Goal: Entertainment & Leisure: Consume media (video, audio)

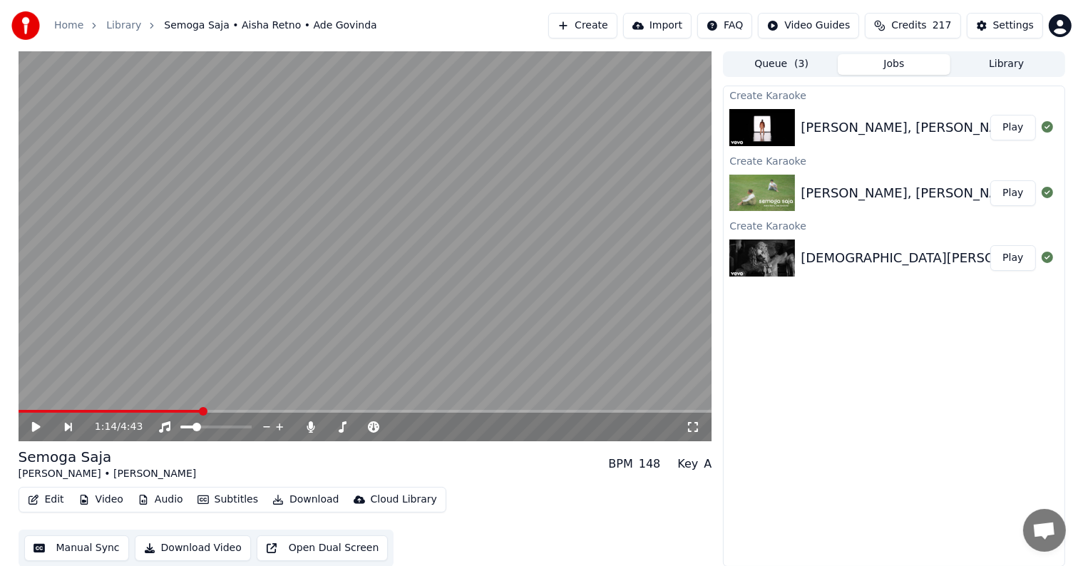
click at [1018, 133] on button "Play" at bounding box center [1013, 128] width 45 height 26
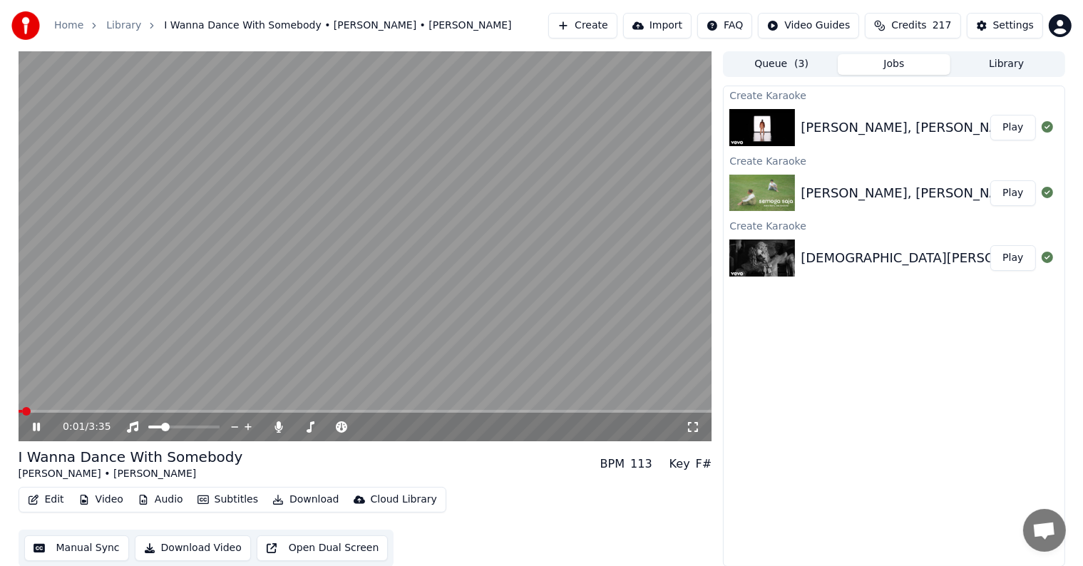
click at [83, 412] on span at bounding box center [366, 411] width 694 height 3
click at [155, 426] on span at bounding box center [151, 427] width 7 height 3
click at [154, 424] on span at bounding box center [158, 427] width 9 height 9
click at [99, 411] on span at bounding box center [62, 411] width 87 height 3
click at [149, 425] on span at bounding box center [153, 427] width 9 height 9
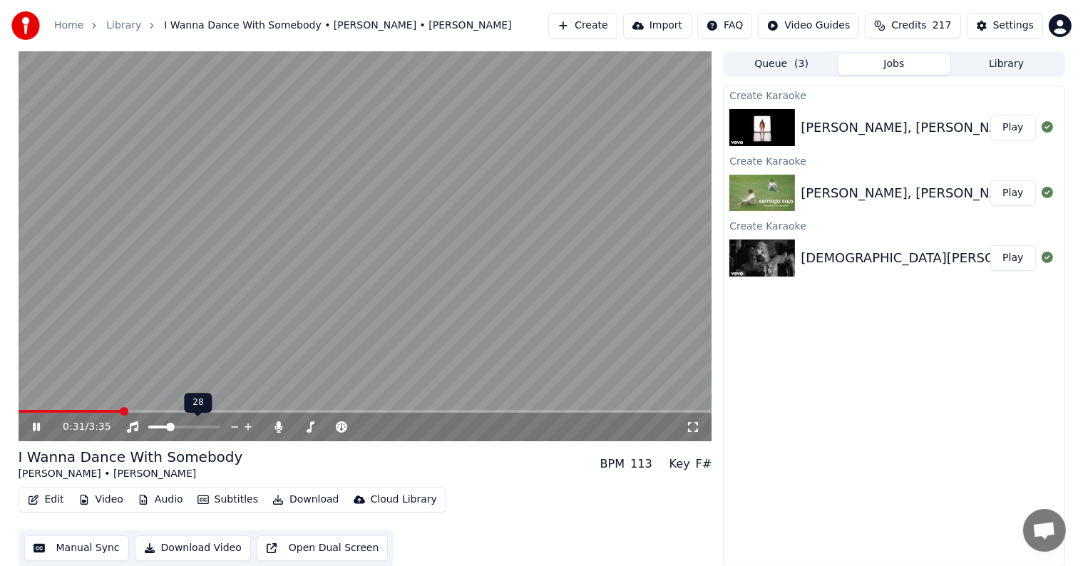
click at [168, 431] on span at bounding box center [170, 427] width 9 height 9
click at [113, 415] on div "0:33 / 3:35" at bounding box center [366, 427] width 694 height 29
click at [113, 413] on span at bounding box center [74, 411] width 111 height 3
click at [565, 496] on div "Edit Video Audio Subtitles Download Cloud Library Manual Sync Download Video Op…" at bounding box center [366, 527] width 694 height 80
click at [171, 411] on span at bounding box center [171, 411] width 305 height 3
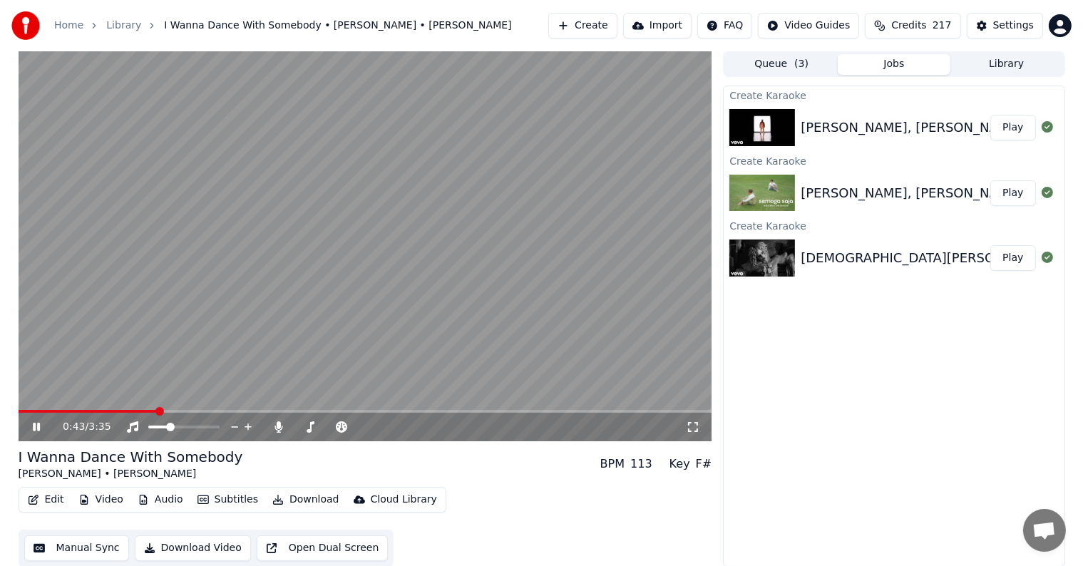
click at [157, 412] on span at bounding box center [88, 411] width 139 height 3
click at [141, 412] on span at bounding box center [80, 411] width 123 height 3
click at [134, 410] on span at bounding box center [84, 411] width 131 height 3
click at [1001, 20] on div "Settings" at bounding box center [1014, 26] width 41 height 14
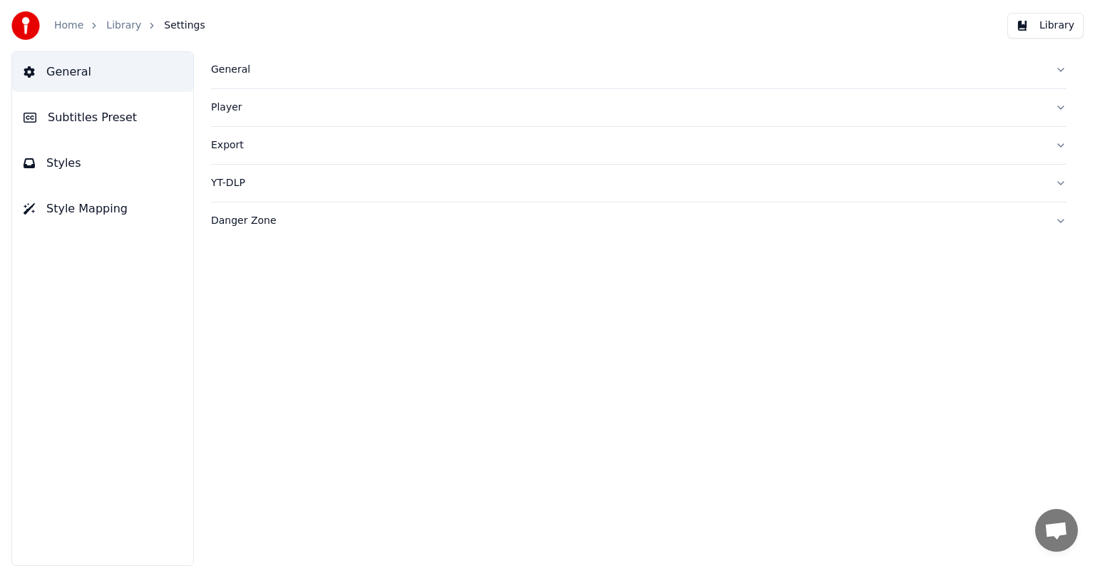
click at [70, 163] on span "Styles" at bounding box center [63, 163] width 35 height 17
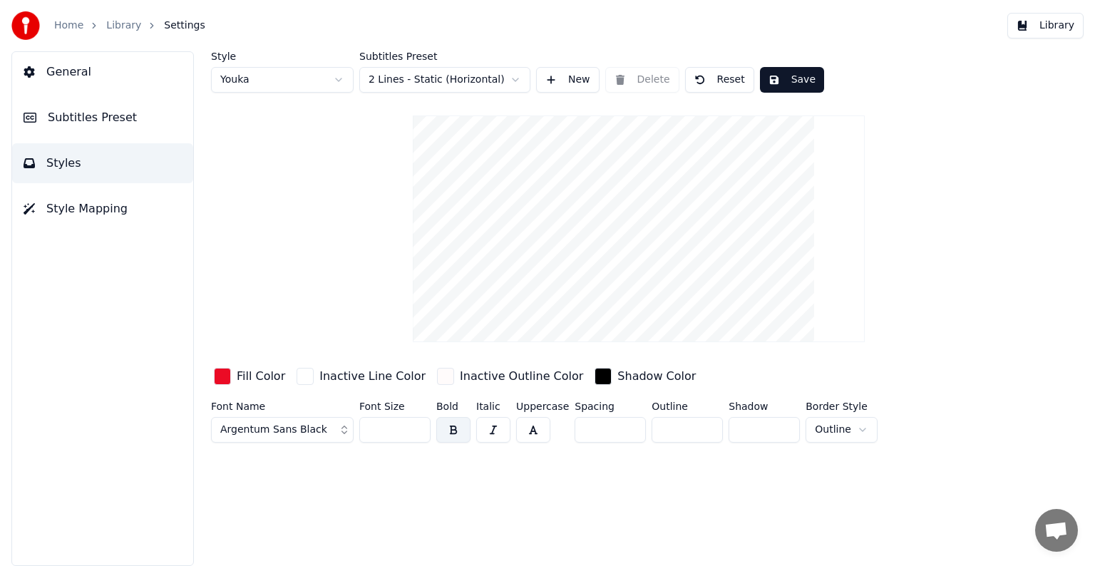
click at [126, 125] on button "Subtitles Preset" at bounding box center [102, 118] width 181 height 40
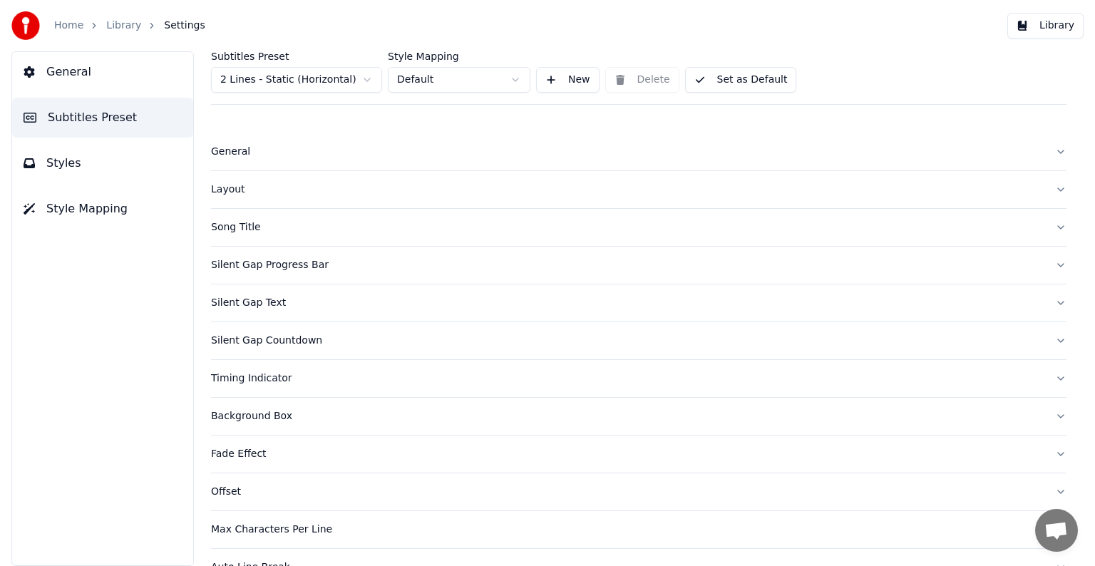
click at [270, 384] on div "Timing Indicator" at bounding box center [627, 379] width 833 height 14
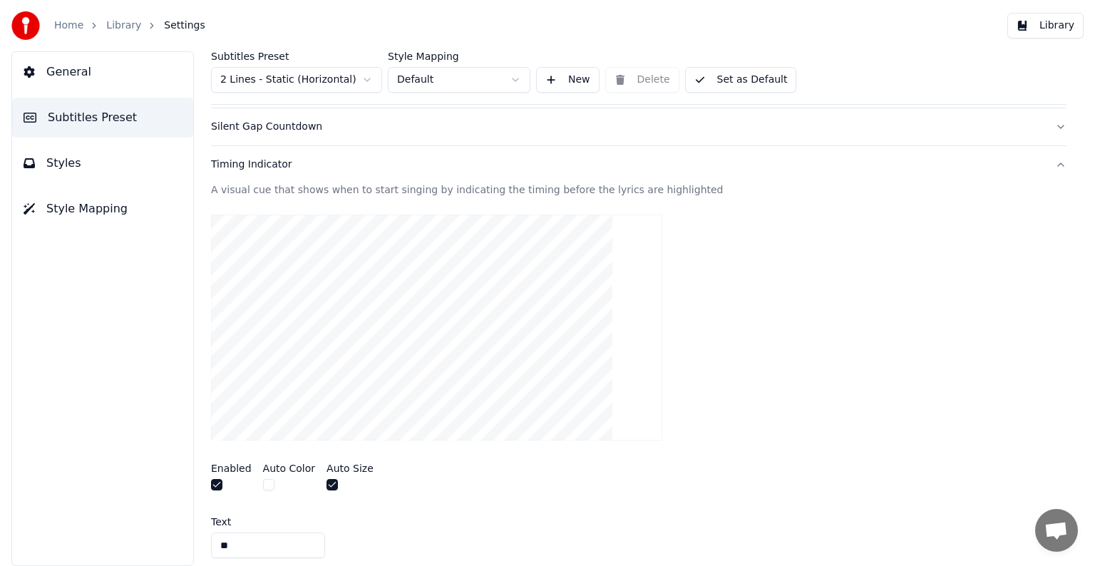
scroll to position [285, 0]
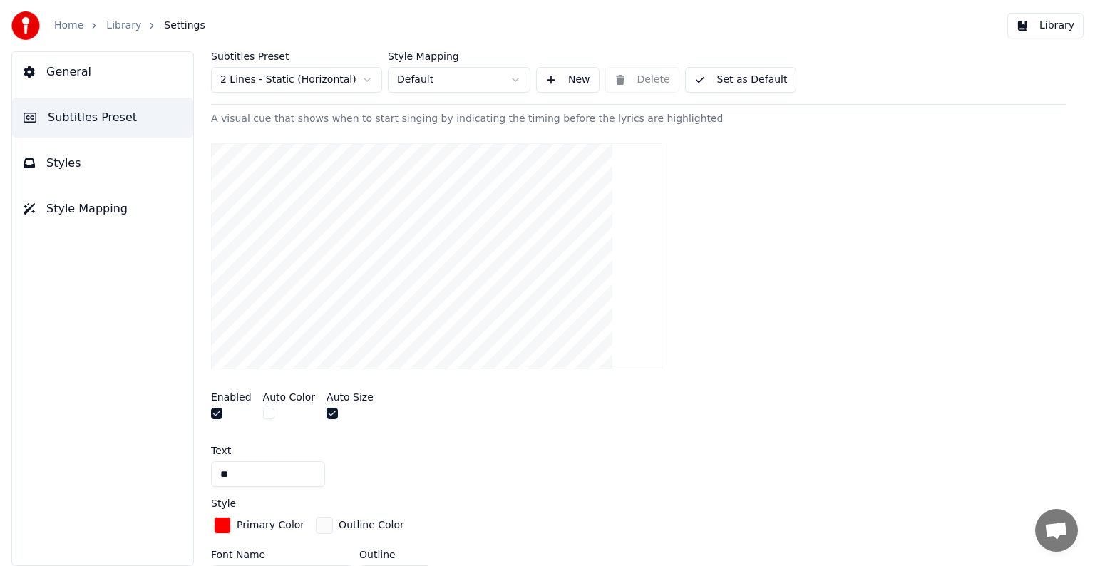
click at [260, 475] on input "*" at bounding box center [268, 474] width 114 height 26
click at [117, 25] on link "Library" at bounding box center [123, 26] width 35 height 14
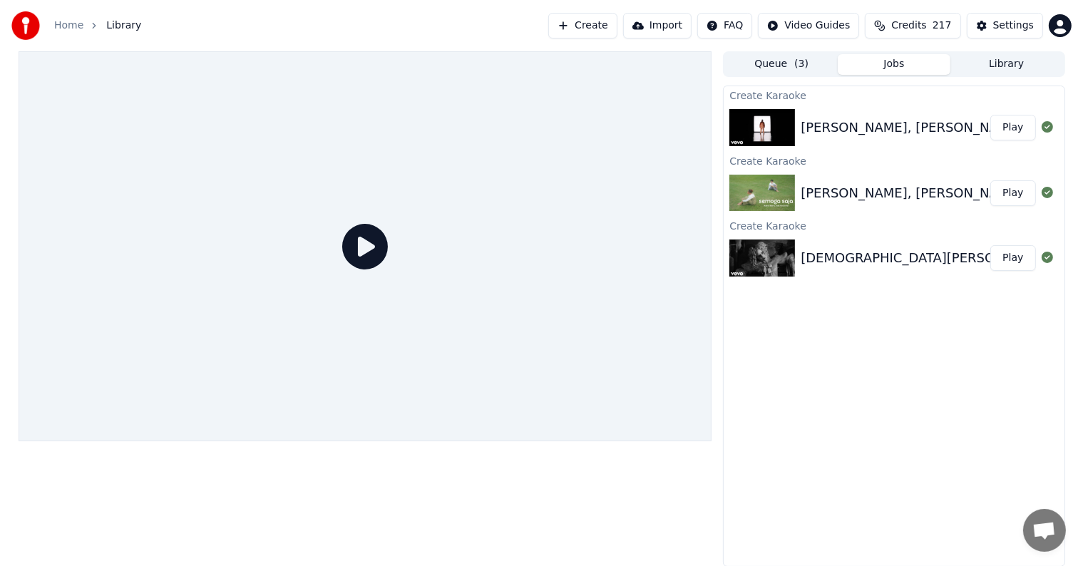
click at [1008, 126] on button "Play" at bounding box center [1013, 128] width 45 height 26
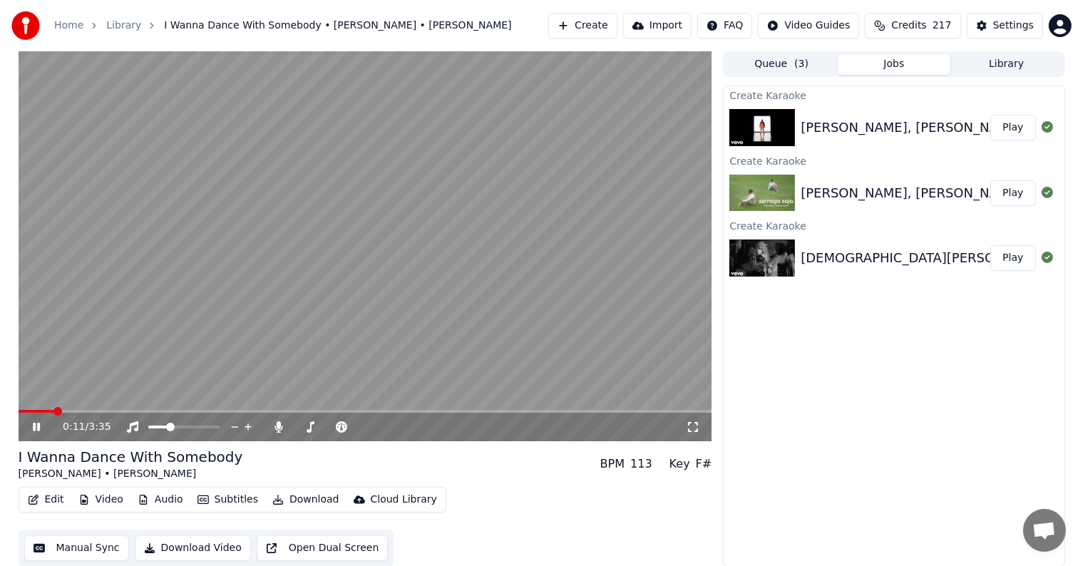
click at [53, 412] on span at bounding box center [366, 411] width 694 height 3
click at [91, 412] on span at bounding box center [366, 411] width 694 height 3
click at [146, 411] on span at bounding box center [366, 411] width 694 height 3
click at [210, 411] on div "28 28" at bounding box center [198, 403] width 28 height 20
click at [311, 275] on video at bounding box center [366, 246] width 694 height 390
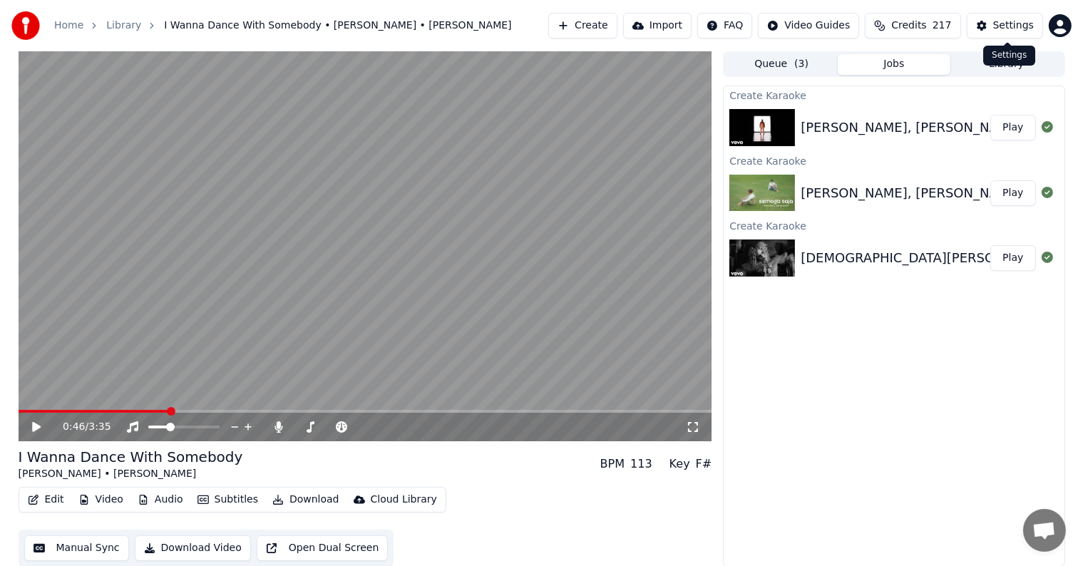
click at [1014, 33] on button "Settings" at bounding box center [1005, 26] width 76 height 26
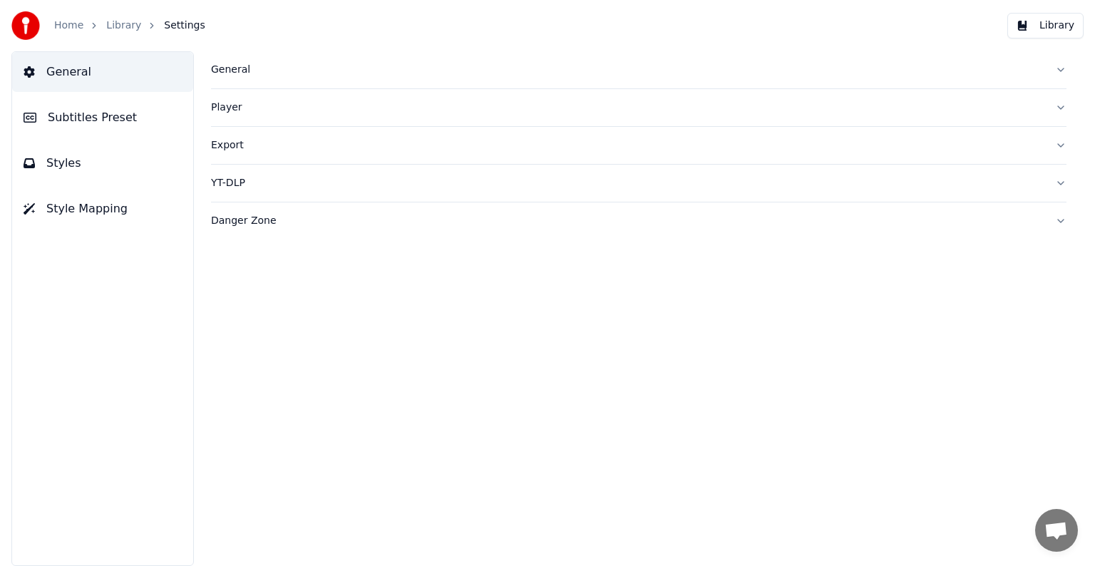
click at [97, 120] on span "Subtitles Preset" at bounding box center [92, 117] width 89 height 17
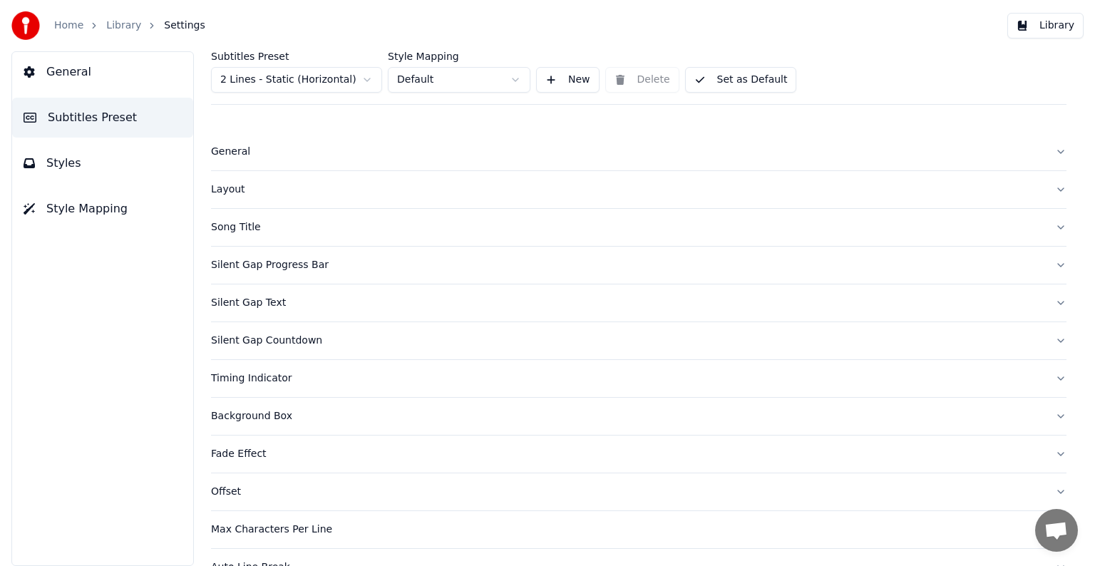
click at [233, 155] on div "General" at bounding box center [627, 152] width 833 height 14
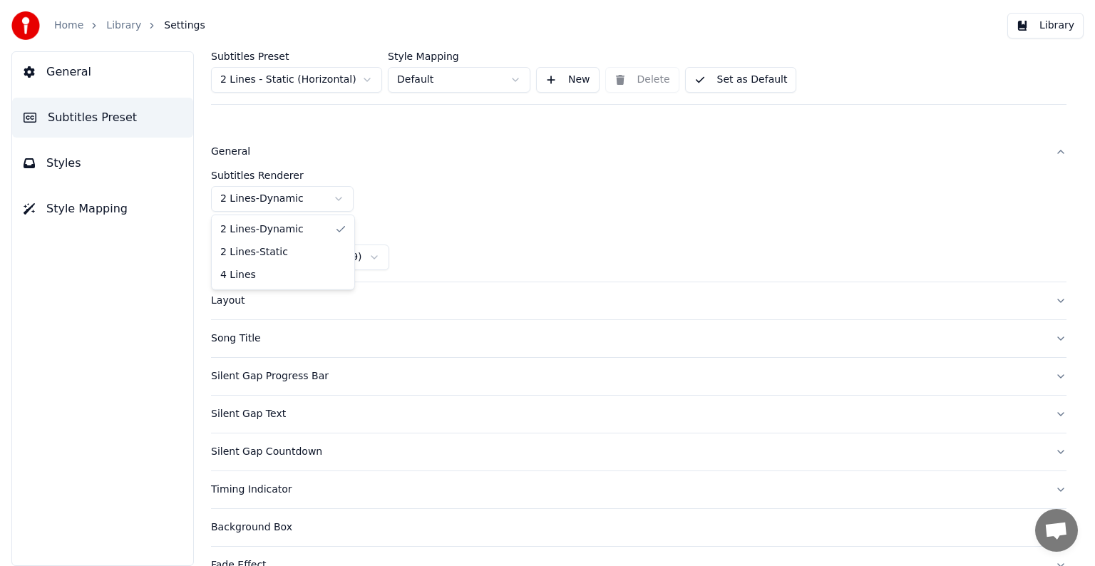
click at [307, 195] on html "Home Library Settings Library General Subtitles Preset Styles Style Mapping Sub…" at bounding box center [547, 283] width 1095 height 566
click at [525, 181] on div "Subtitles Renderer 2 Lines - Static" at bounding box center [639, 190] width 856 height 41
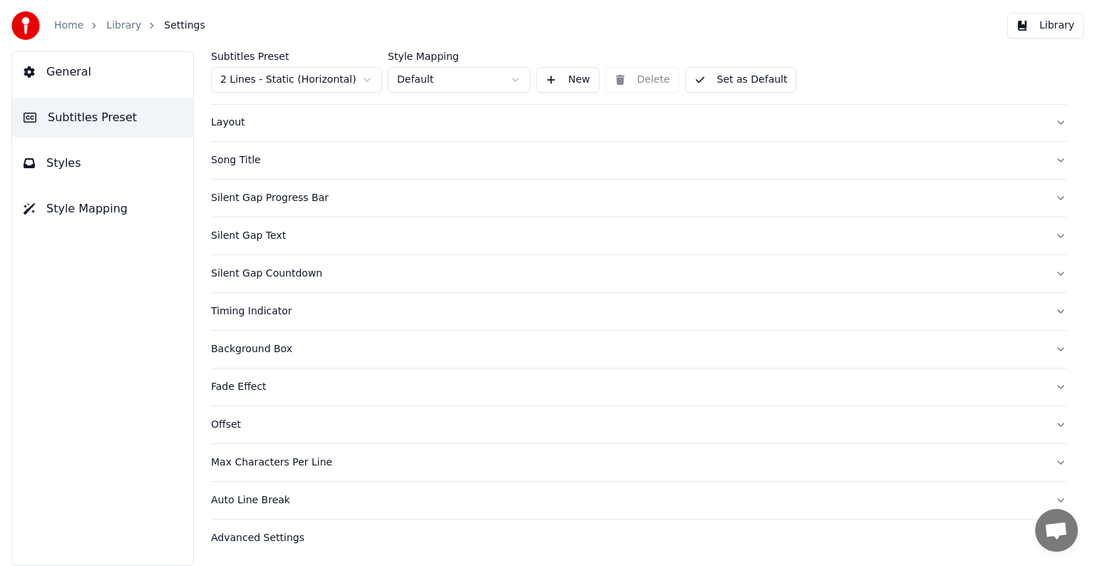
click at [265, 312] on div "Timing Indicator" at bounding box center [627, 312] width 833 height 14
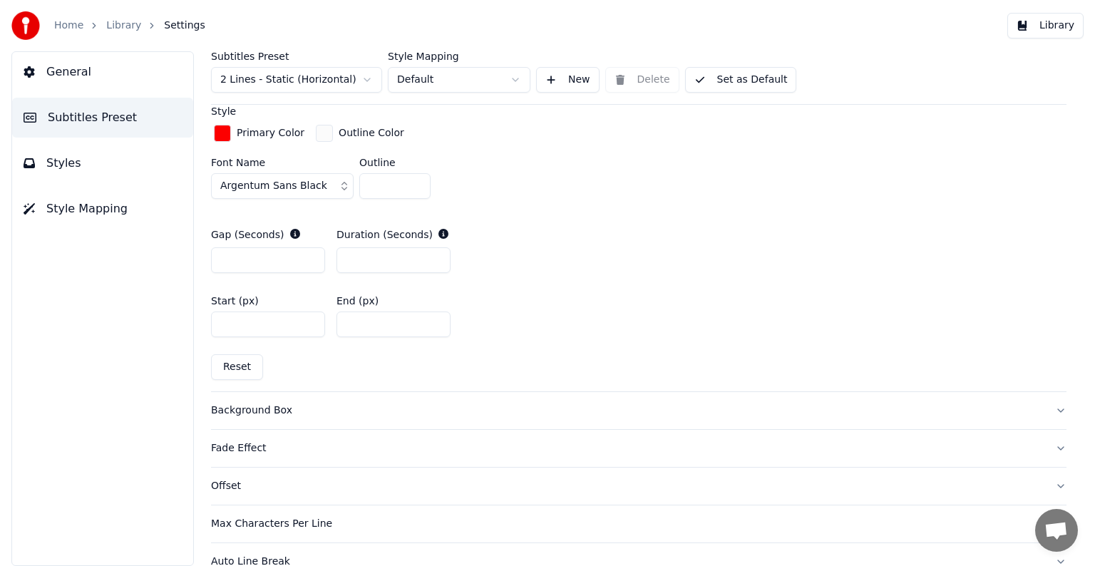
scroll to position [738, 0]
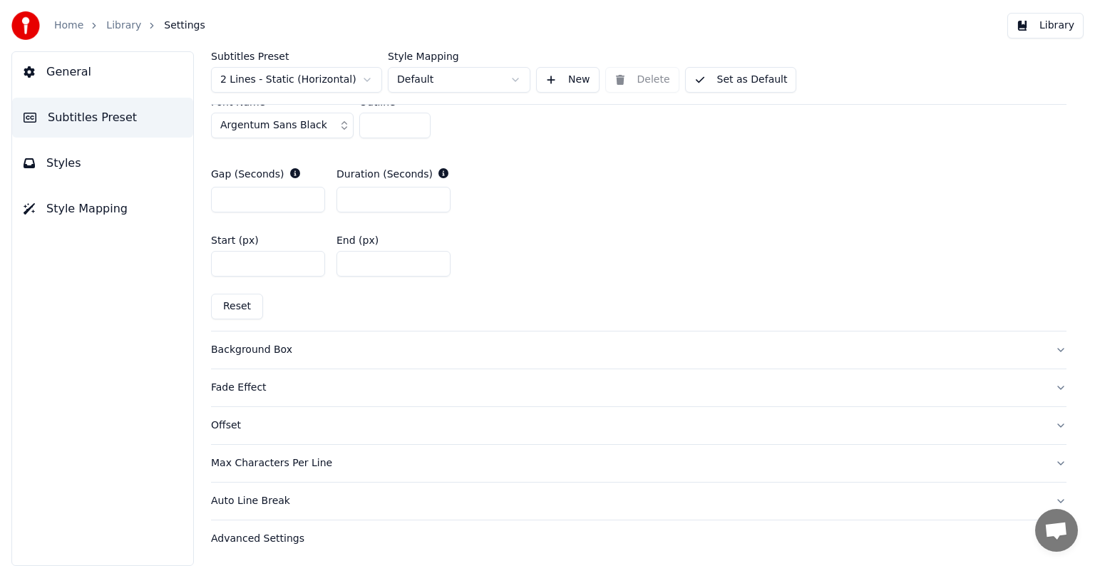
click at [63, 169] on span "Styles" at bounding box center [63, 163] width 35 height 17
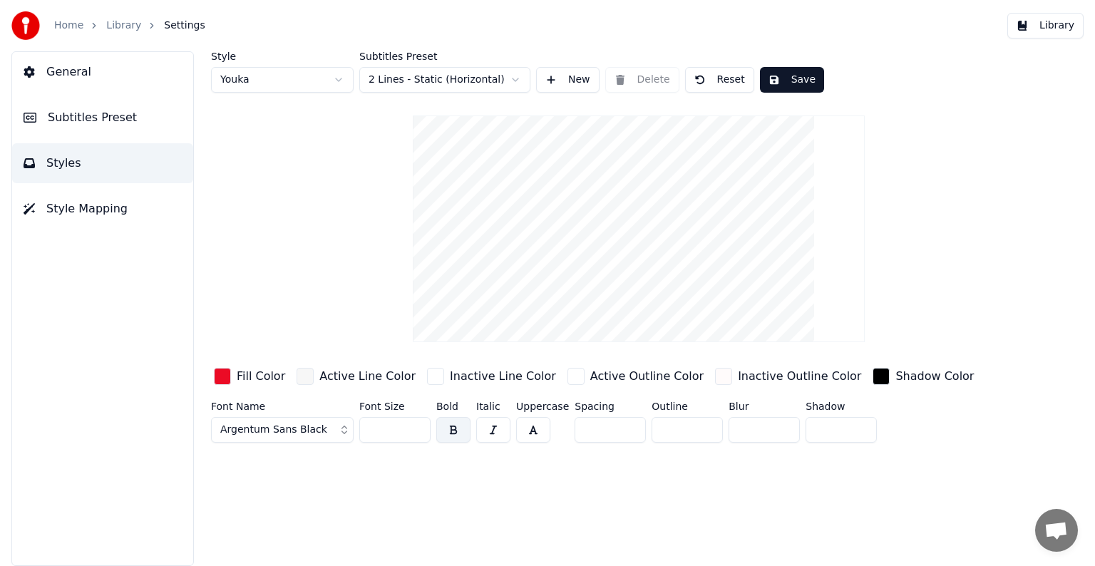
click at [795, 81] on button "Save" at bounding box center [792, 80] width 64 height 26
click at [108, 24] on link "Library" at bounding box center [123, 26] width 35 height 14
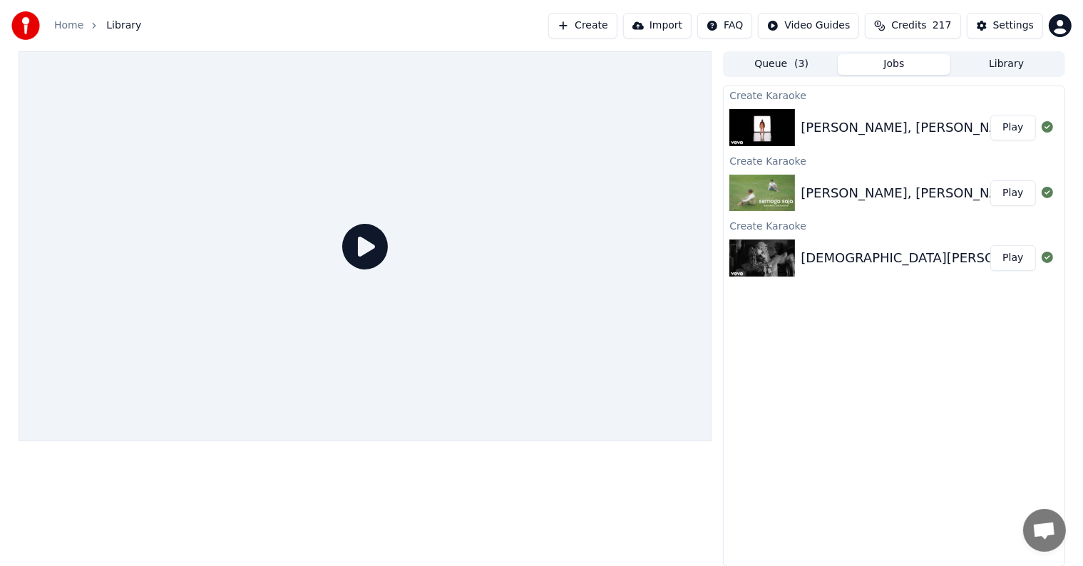
click at [1018, 188] on button "Play" at bounding box center [1013, 193] width 45 height 26
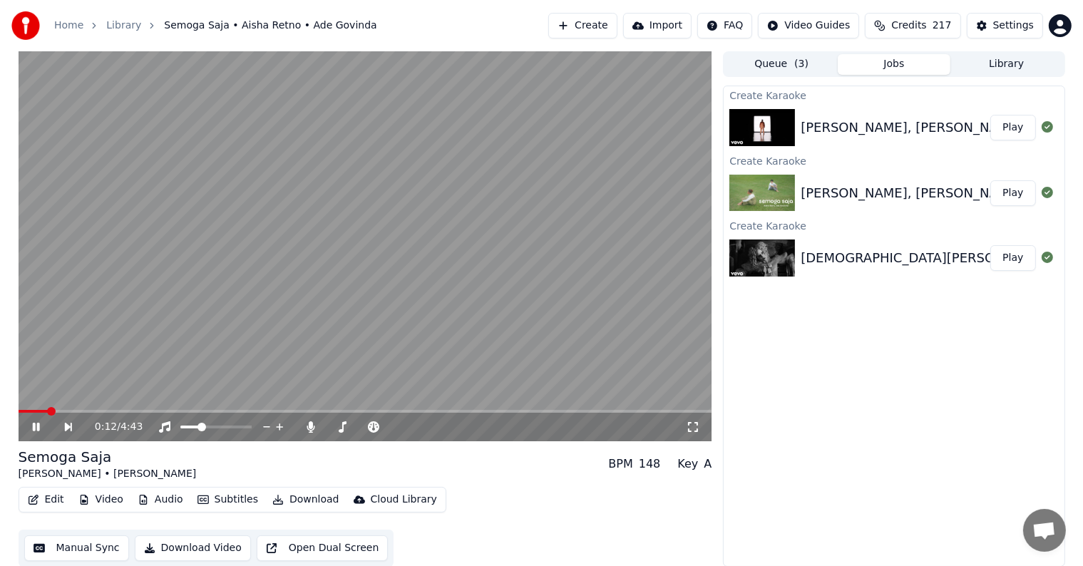
click at [46, 411] on span at bounding box center [366, 411] width 694 height 3
click at [66, 411] on span at bounding box center [366, 411] width 694 height 3
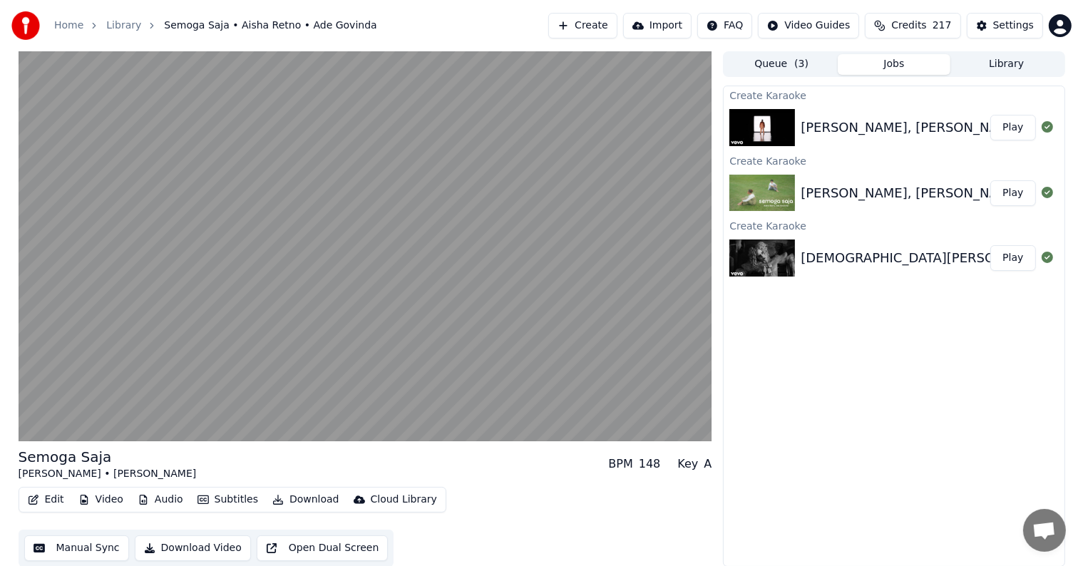
click at [1020, 121] on button "Play" at bounding box center [1013, 128] width 45 height 26
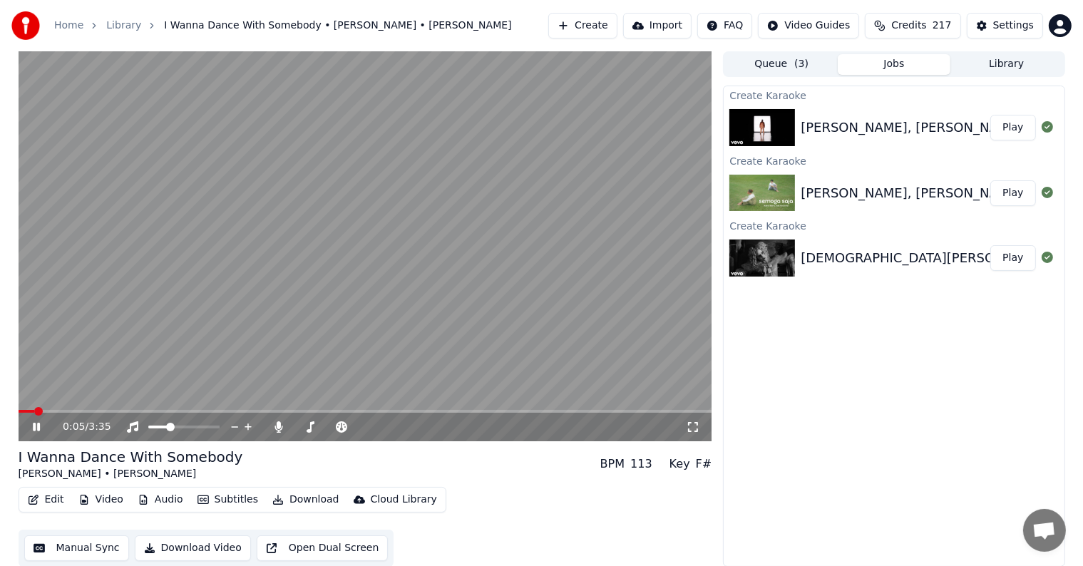
click at [90, 414] on div "0:05 / 3:35" at bounding box center [366, 427] width 694 height 29
click at [95, 410] on span at bounding box center [366, 411] width 694 height 3
